Goal: Task Accomplishment & Management: Manage account settings

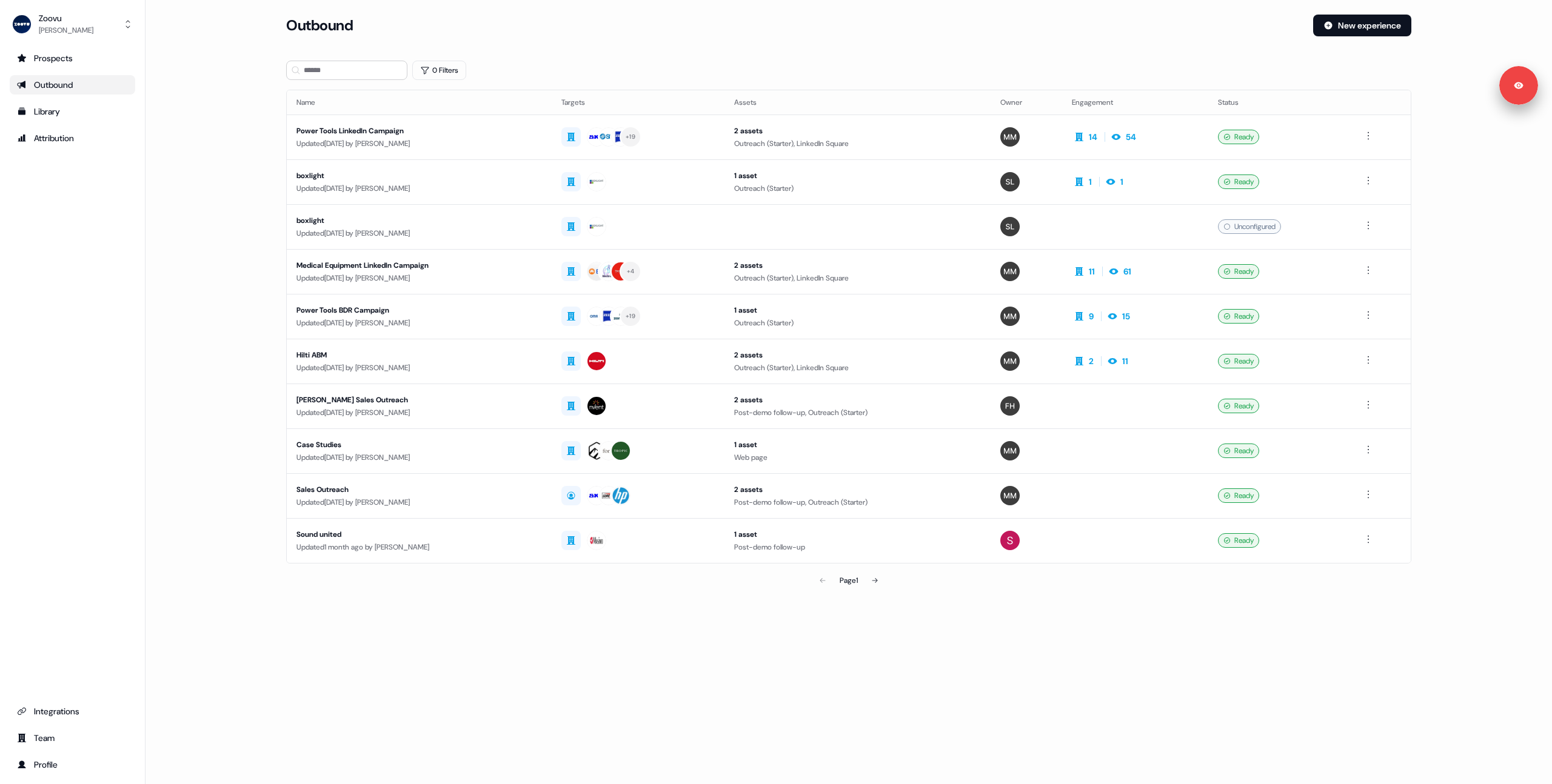
drag, startPoint x: 205, startPoint y: 216, endPoint x: 213, endPoint y: 189, distance: 28.2
click at [205, 216] on main "Loading... Outbound New experience 0 Filters Name Targets Assets Owner Engageme…" at bounding box center [849, 320] width 1407 height 612
click at [214, 192] on main "Loading... Outbound New experience 0 Filters Name Targets Assets Owner Engageme…" at bounding box center [849, 320] width 1407 height 612
click at [476, 153] on td "Power Tools LinkedIn Campaign Updated [DATE] by [PERSON_NAME]" at bounding box center [419, 137] width 265 height 45
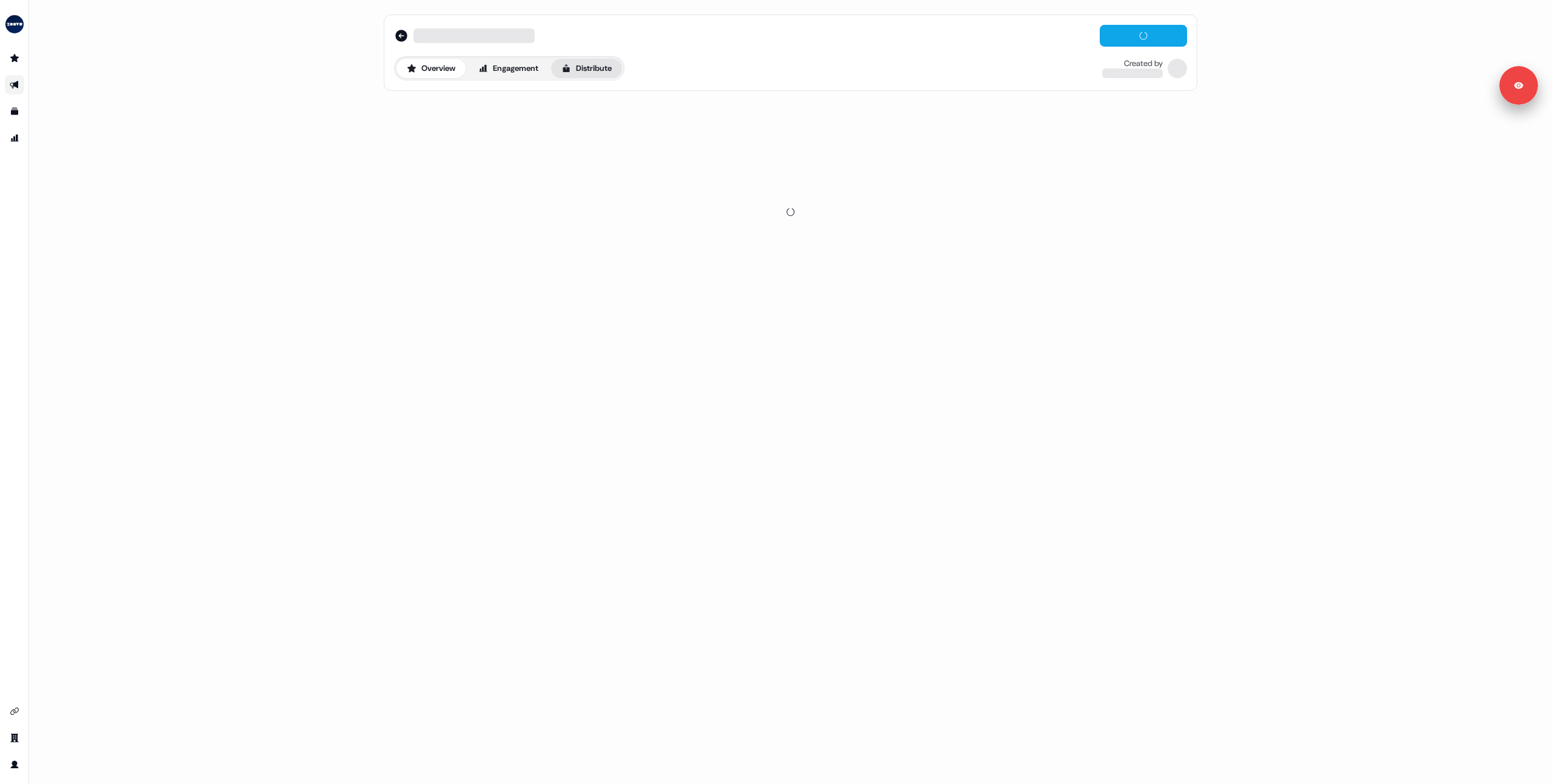
click at [564, 67] on button "Distribute" at bounding box center [587, 68] width 71 height 20
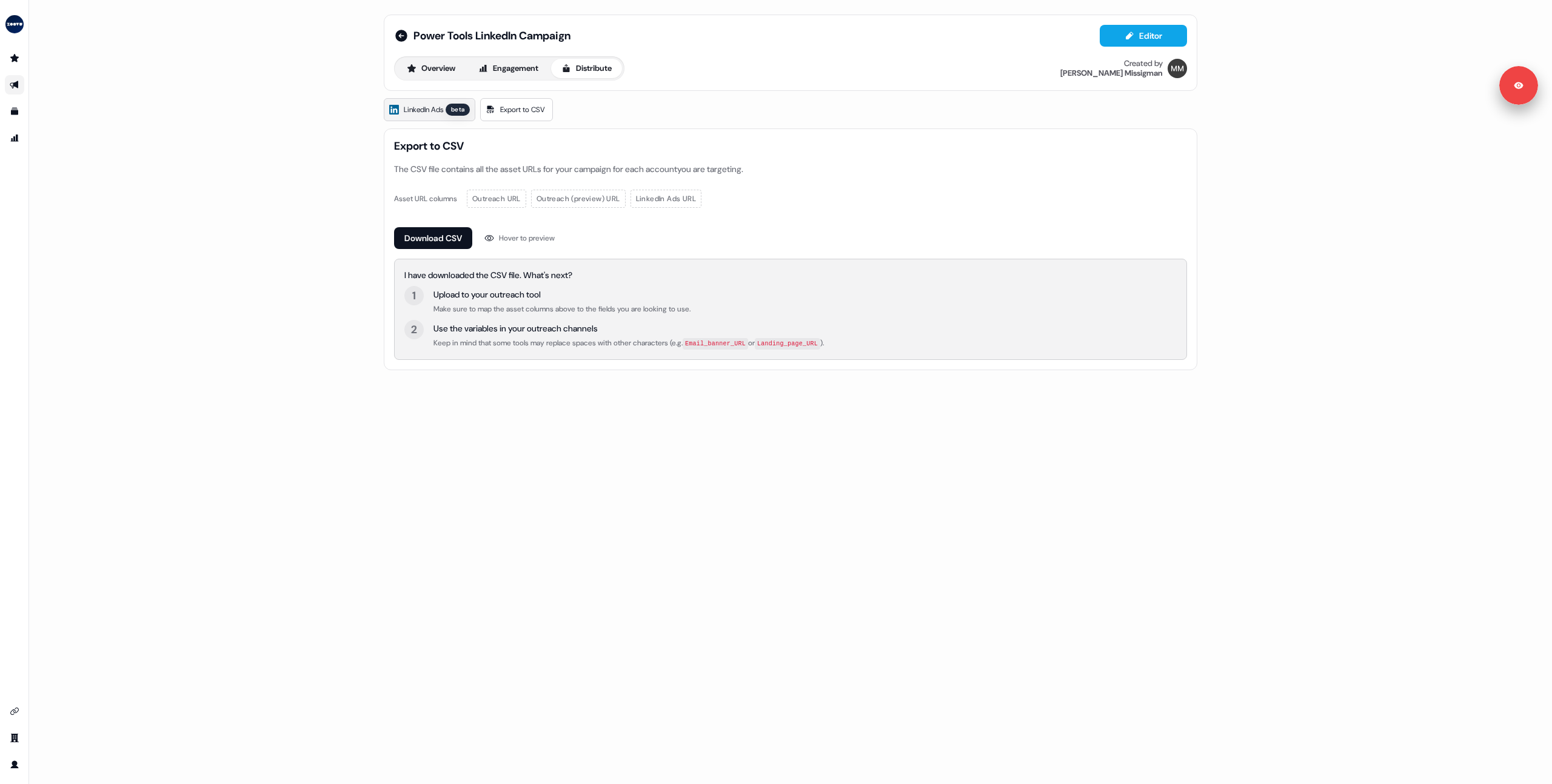
click at [426, 108] on span "LinkedIn Ads" at bounding box center [423, 110] width 39 height 12
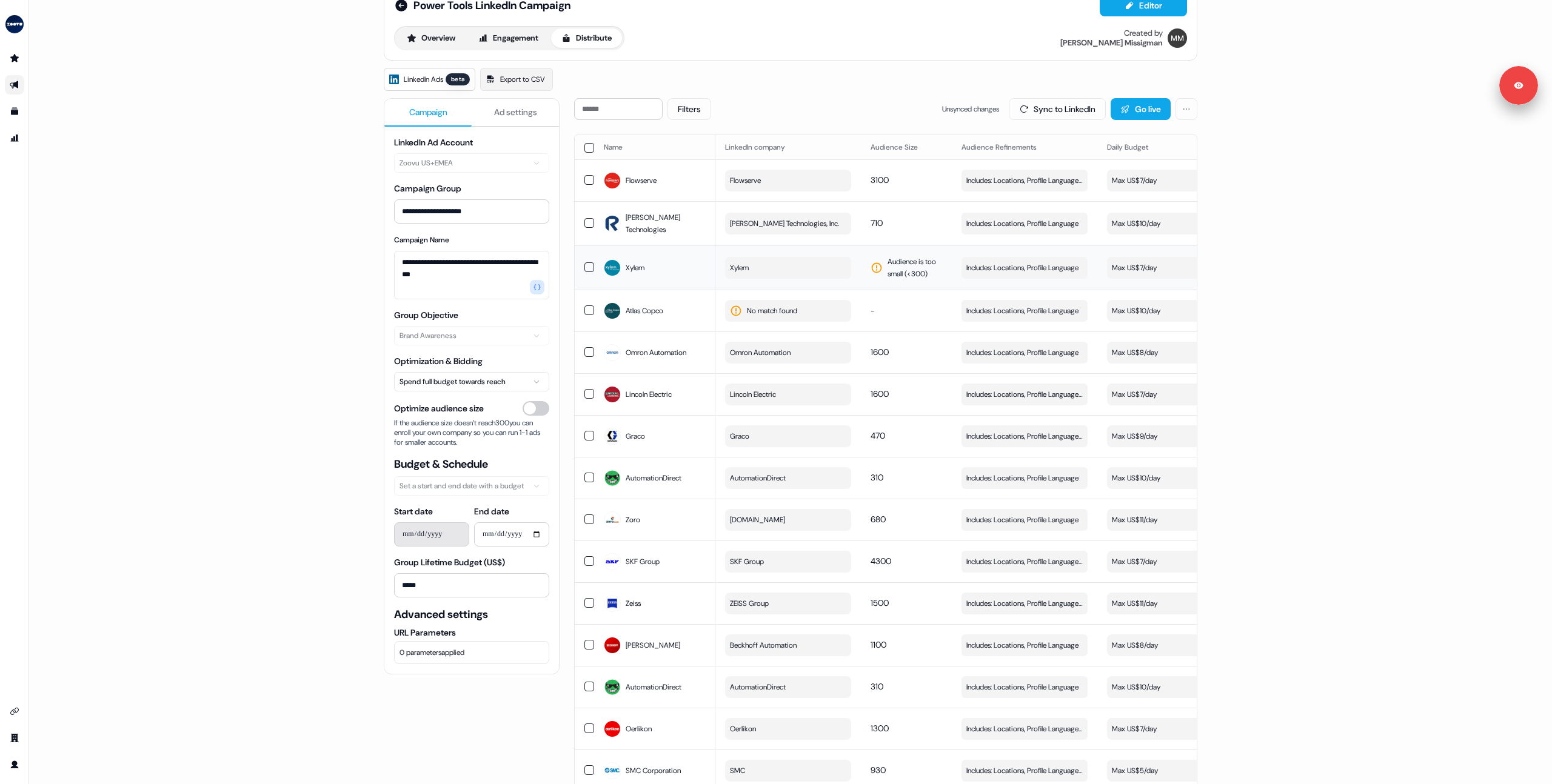
scroll to position [0, 343]
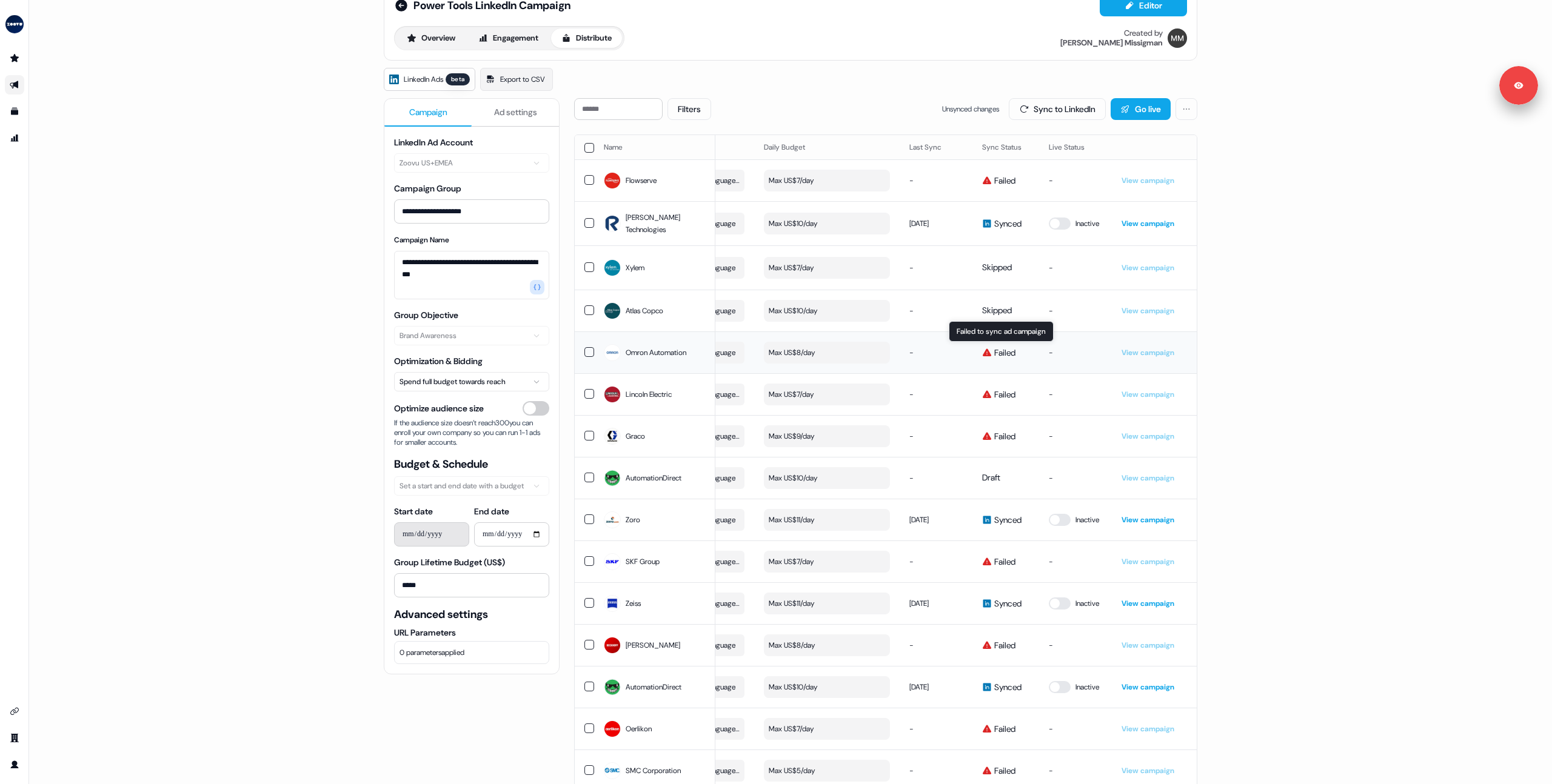
click at [999, 353] on span "Failed" at bounding box center [1005, 353] width 21 height 12
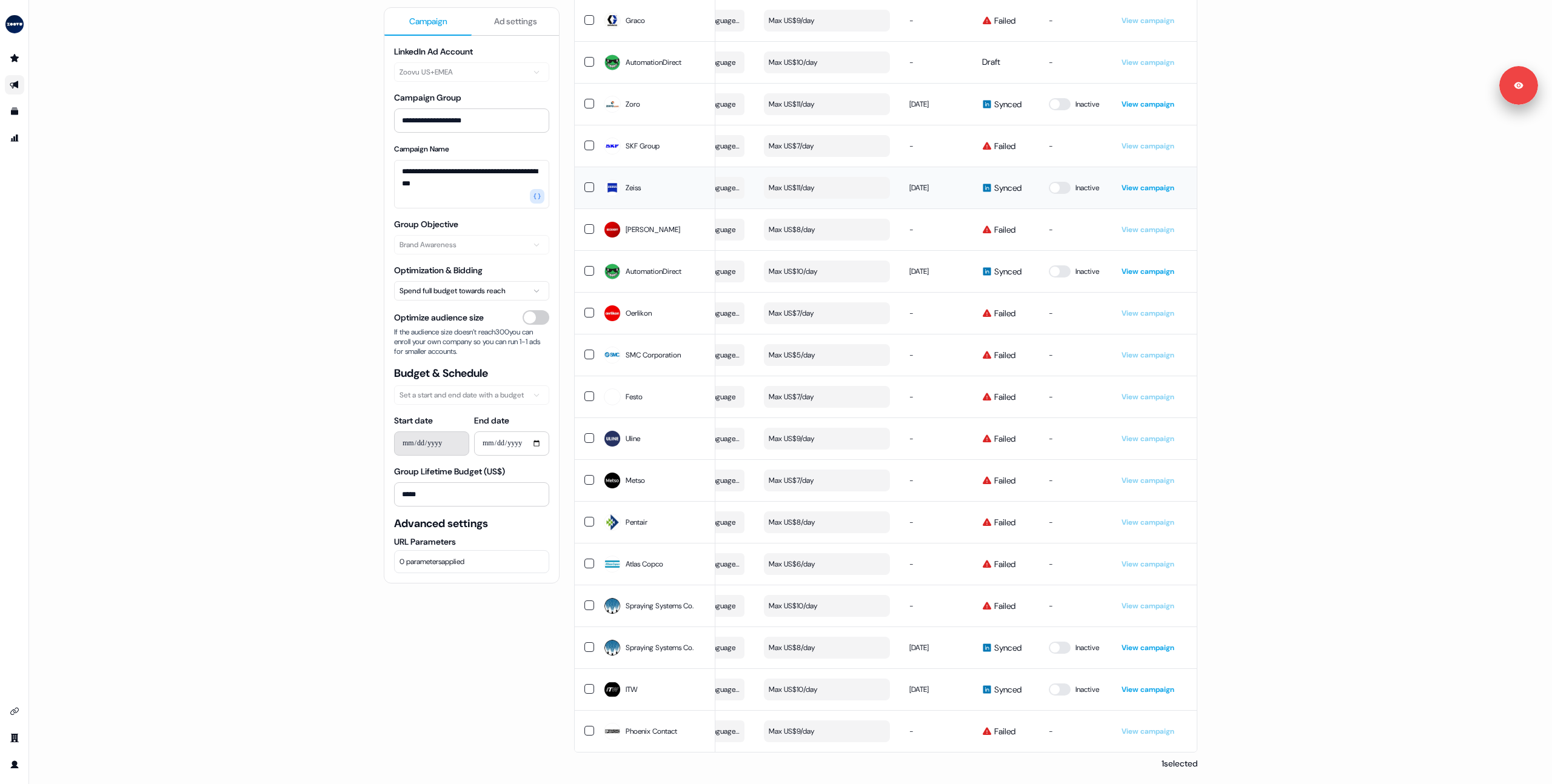
scroll to position [0, 0]
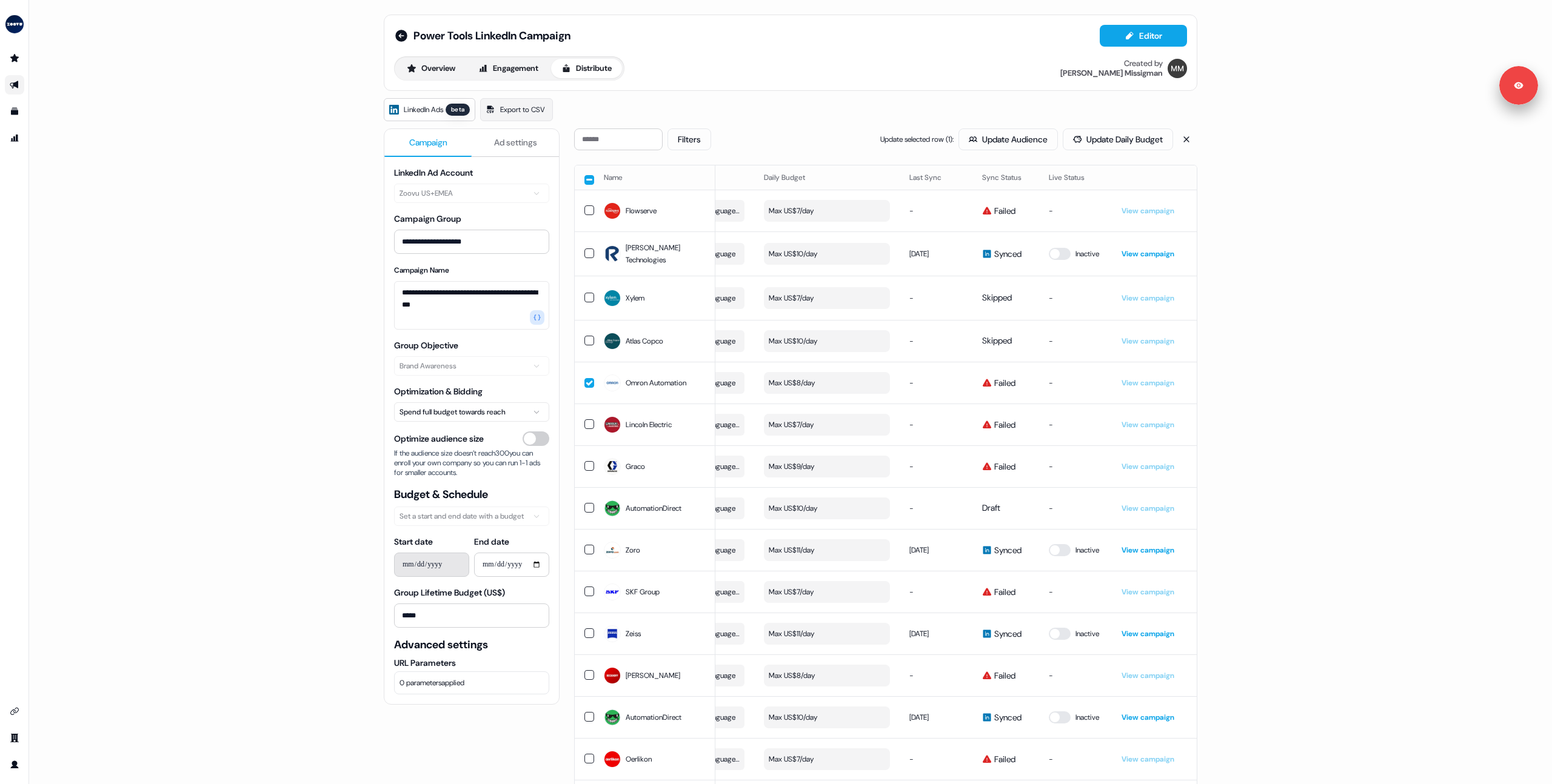
click at [586, 180] on button "button" at bounding box center [589, 180] width 10 height 10
click at [425, 414] on html "**********" at bounding box center [776, 392] width 1552 height 784
click at [370, 452] on html "**********" at bounding box center [776, 392] width 1552 height 784
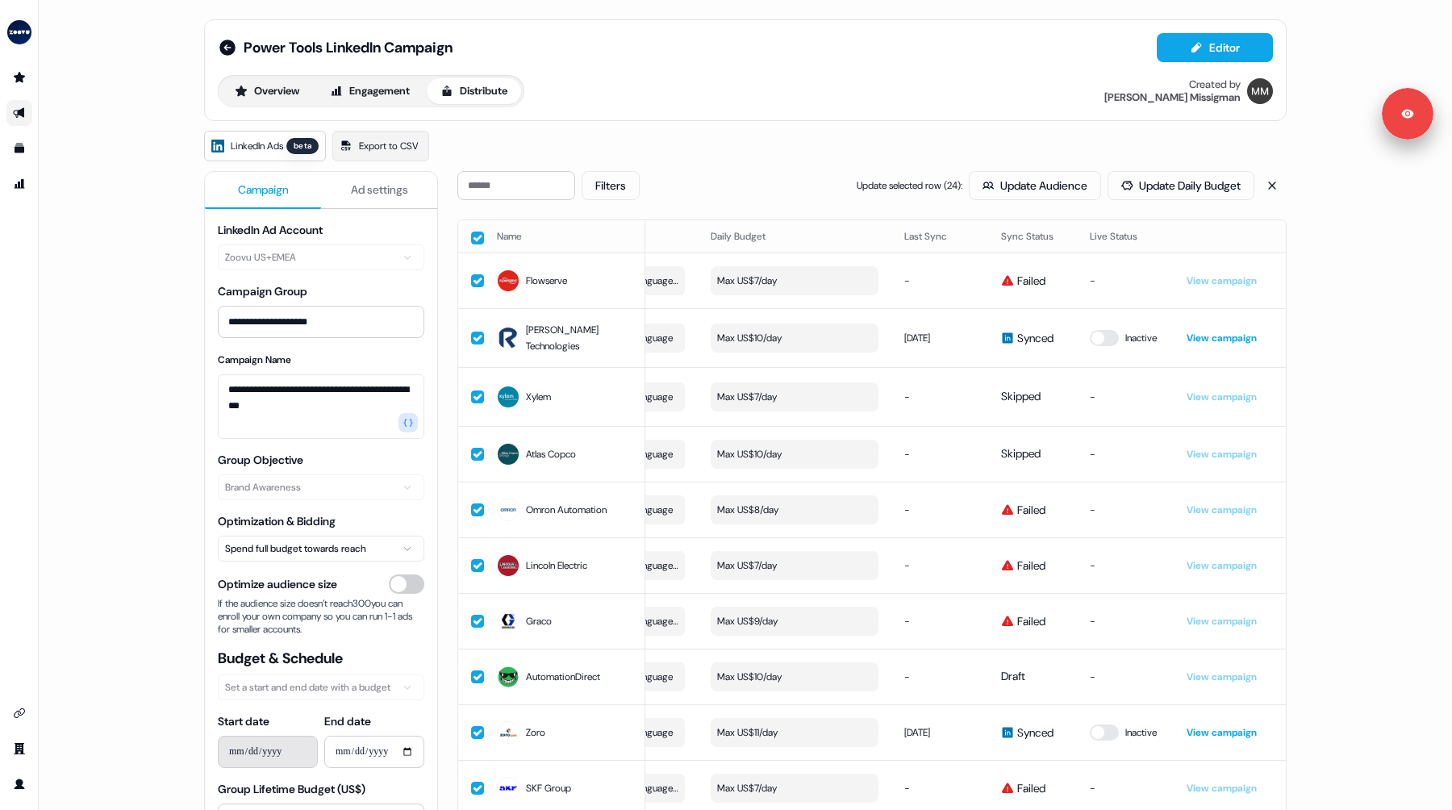
scroll to position [0, 456]
click at [109, 235] on div "**********" at bounding box center [745, 405] width 1413 height 810
click at [10, 34] on img "side nav menu" at bounding box center [19, 32] width 26 height 26
click at [69, 137] on div "Logout" at bounding box center [82, 133] width 153 height 29
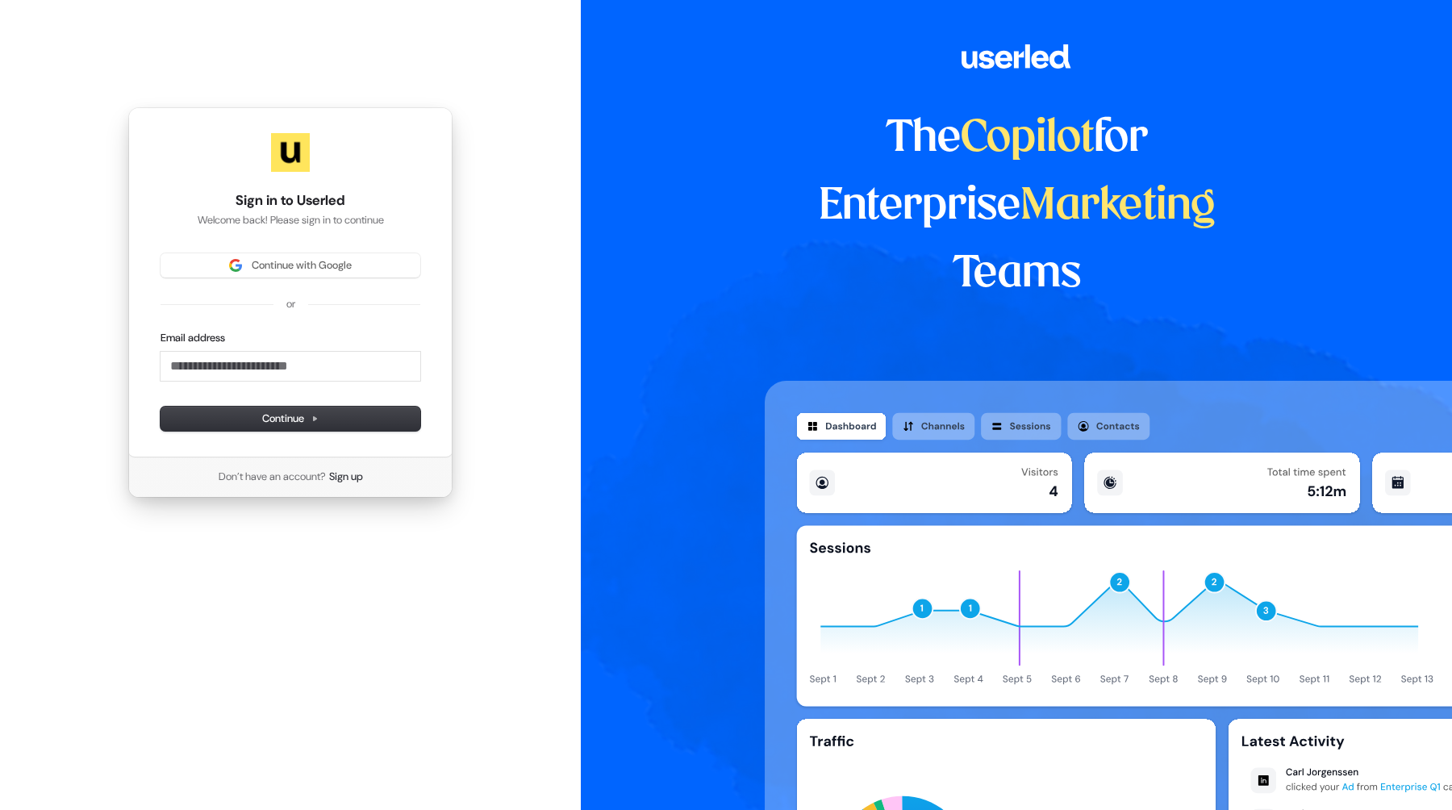
click at [256, 251] on div "Sign in to Userled Welcome back! Please sign in to continue Continue with Googl…" at bounding box center [290, 282] width 324 height 350
click at [258, 269] on span "Continue with Google" at bounding box center [302, 265] width 100 height 15
